Goal: Check status: Check status

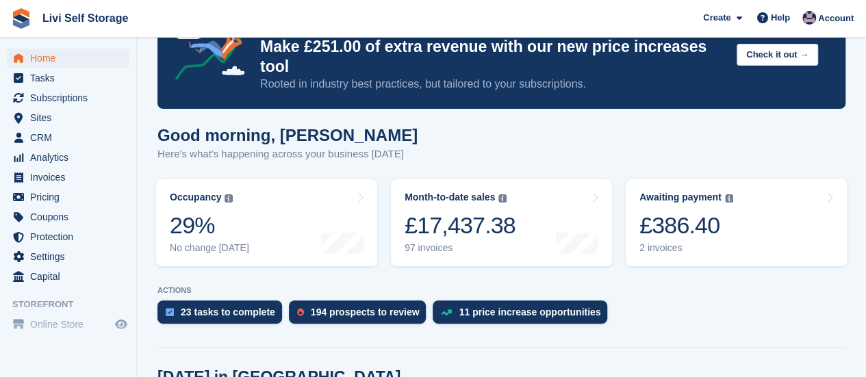
scroll to position [137, 0]
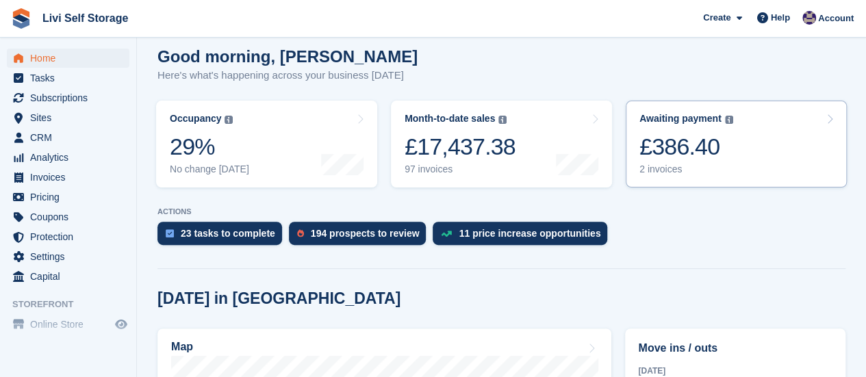
click at [652, 164] on div "2 invoices" at bounding box center [687, 170] width 94 height 12
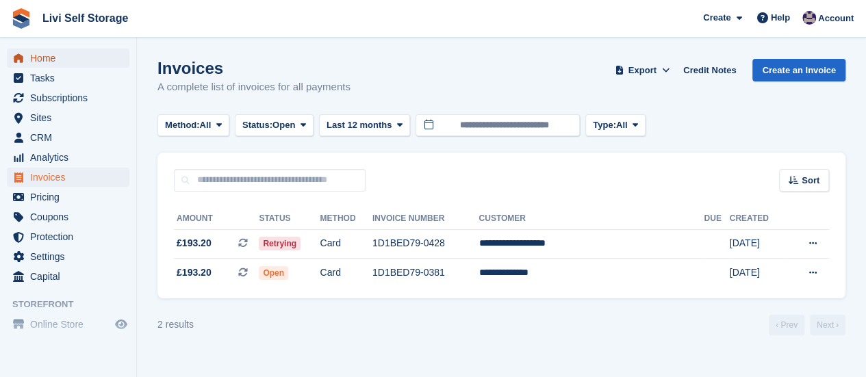
click at [33, 62] on span "Home" at bounding box center [71, 58] width 82 height 19
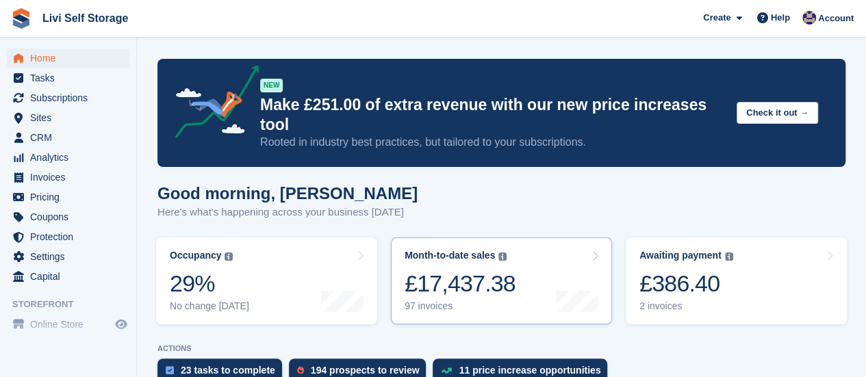
click at [428, 301] on div "97 invoices" at bounding box center [460, 307] width 111 height 12
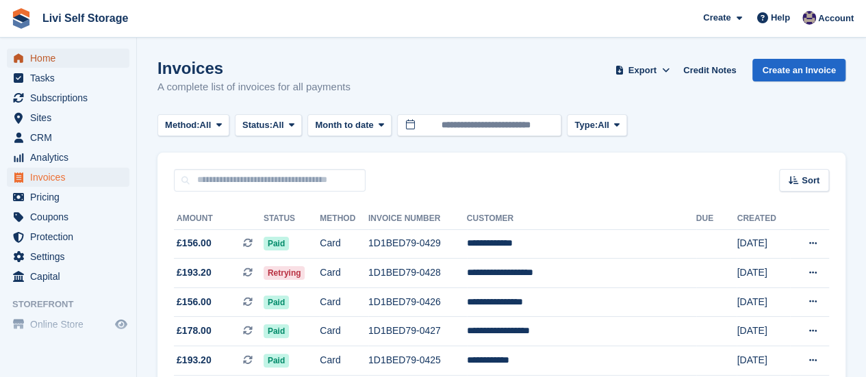
click at [42, 59] on span "Home" at bounding box center [71, 58] width 82 height 19
